Goal: Task Accomplishment & Management: Use online tool/utility

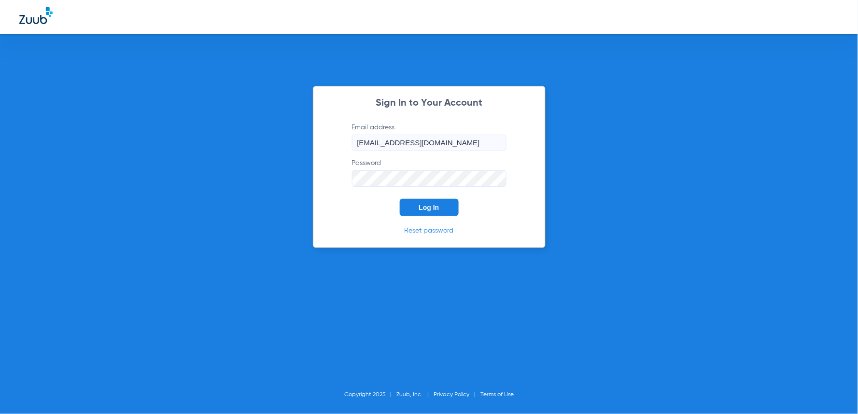
click at [441, 211] on button "Log In" at bounding box center [429, 207] width 59 height 17
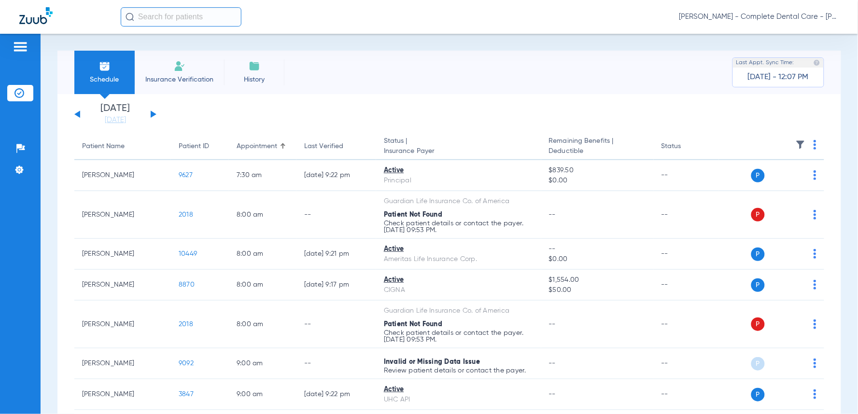
click at [112, 113] on li "[DATE] [DATE]" at bounding box center [115, 114] width 58 height 21
click at [120, 122] on link "[DATE]" at bounding box center [115, 120] width 58 height 10
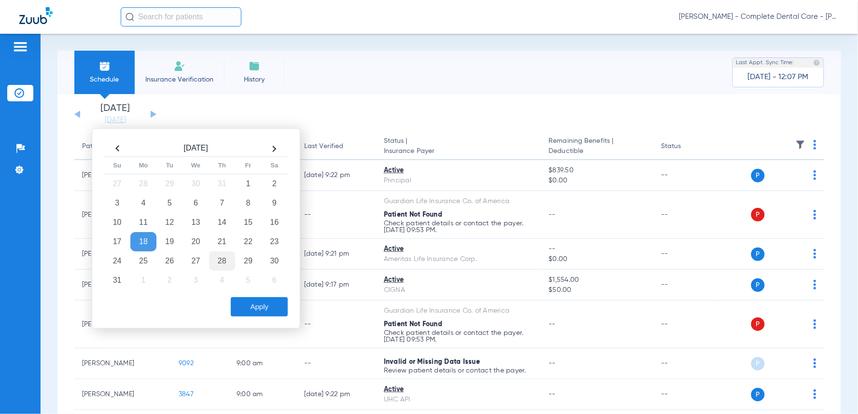
click at [224, 259] on td "28" at bounding box center [222, 260] width 26 height 19
click at [262, 306] on button "Apply" at bounding box center [259, 306] width 57 height 19
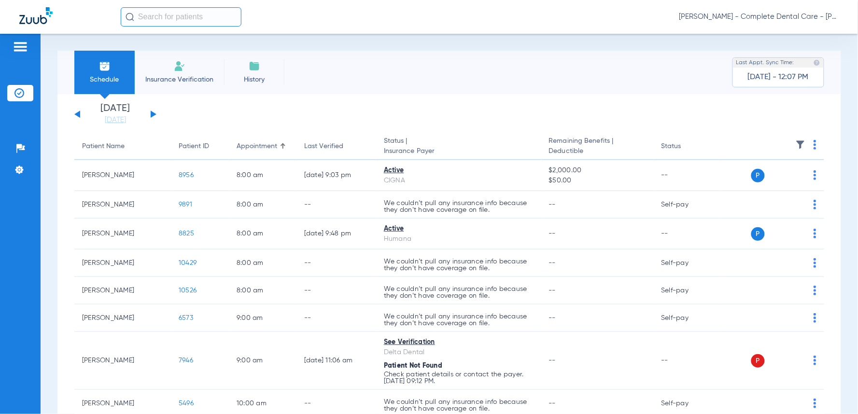
click at [803, 141] on th at bounding box center [771, 146] width 105 height 27
click at [813, 143] on img at bounding box center [814, 145] width 3 height 10
click at [755, 185] on span "Verify All" at bounding box center [771, 183] width 58 height 7
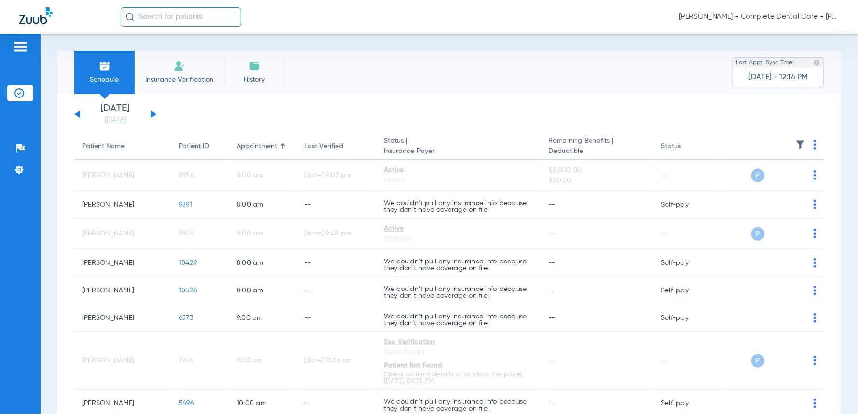
click at [792, 51] on div "Schedule Insurance Verification History Last Appt. Sync Time: [DATE] - 12:14 PM" at bounding box center [448, 72] width 783 height 43
